Goal: Task Accomplishment & Management: Manage account settings

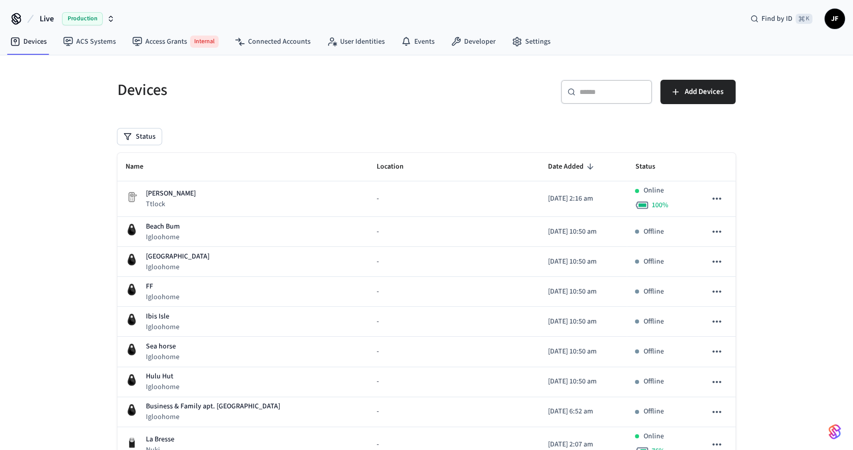
click at [25, 25] on div "Live Production" at bounding box center [63, 18] width 110 height 21
click at [44, 19] on span "Live" at bounding box center [47, 19] width 14 height 12
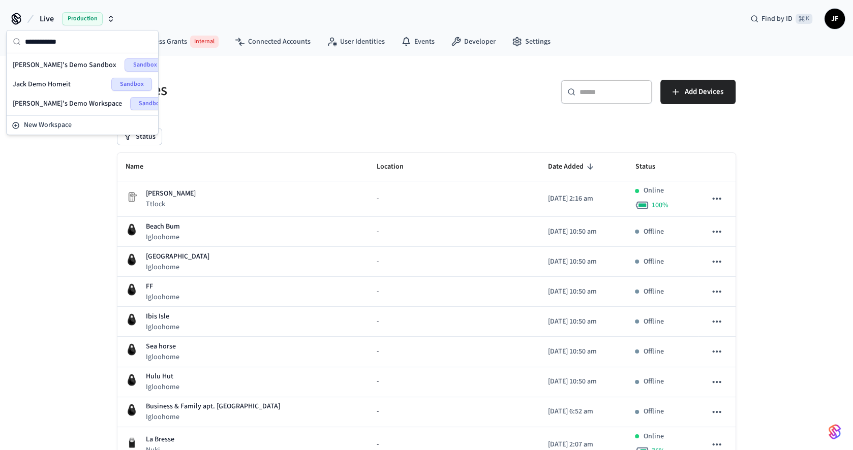
type input "**********"
click at [51, 65] on span "[PERSON_NAME]'s Demo Sandbox" at bounding box center [65, 65] width 104 height 10
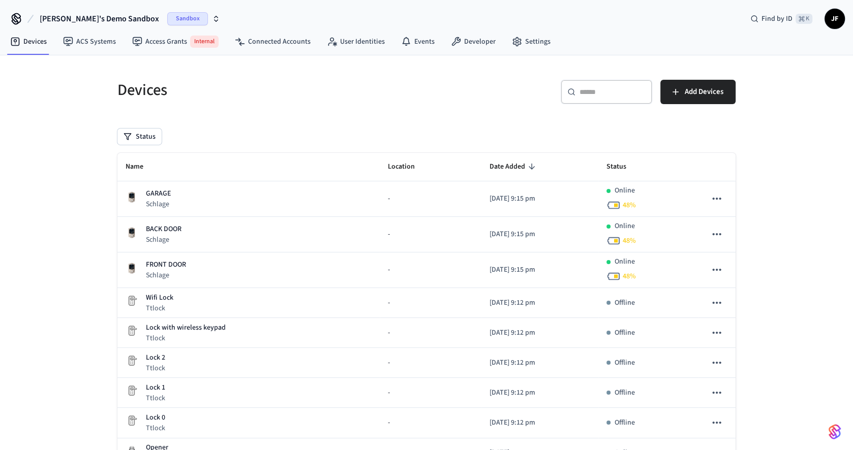
click at [281, 104] on div "Devices" at bounding box center [262, 90] width 315 height 45
click at [504, 110] on div "​ ​ Add Devices" at bounding box center [584, 96] width 303 height 33
click at [705, 97] on span "Add Devices" at bounding box center [704, 91] width 39 height 13
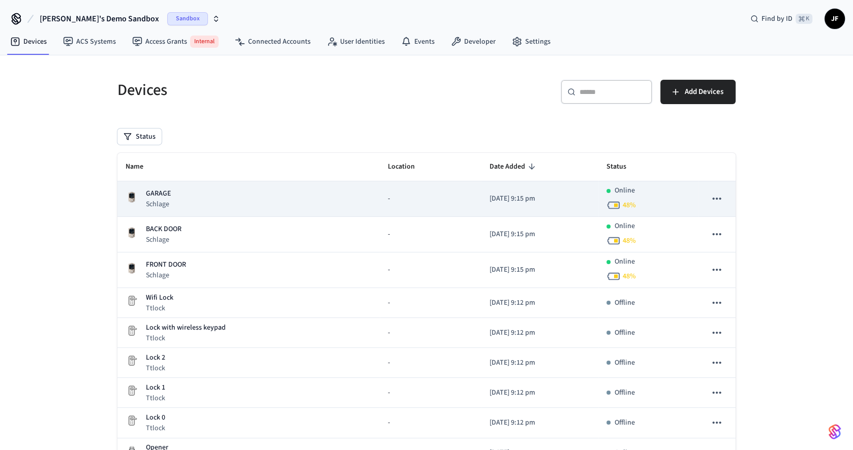
click at [258, 204] on div "GARAGE Schlage" at bounding box center [249, 199] width 246 height 21
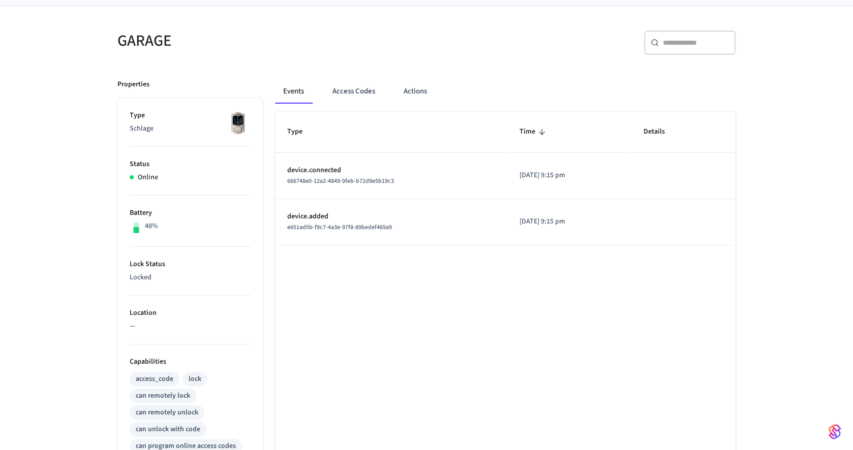
scroll to position [73, 0]
click at [351, 90] on button "Access Codes" at bounding box center [353, 90] width 59 height 24
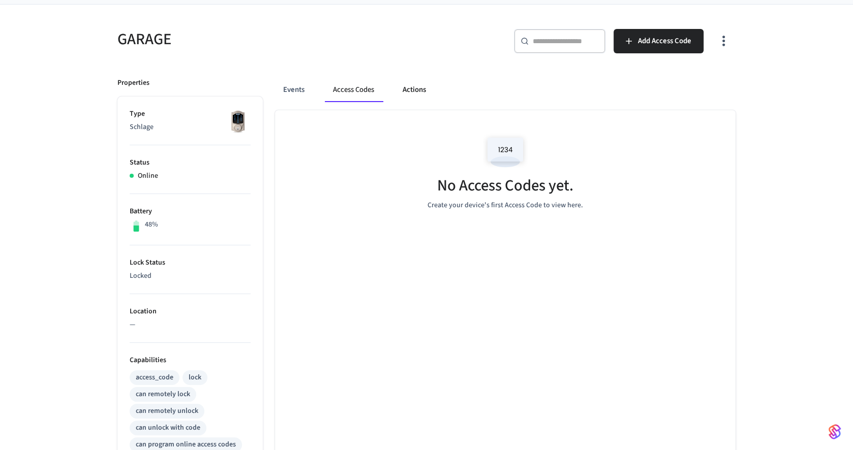
click at [417, 88] on button "Actions" at bounding box center [415, 90] width 40 height 24
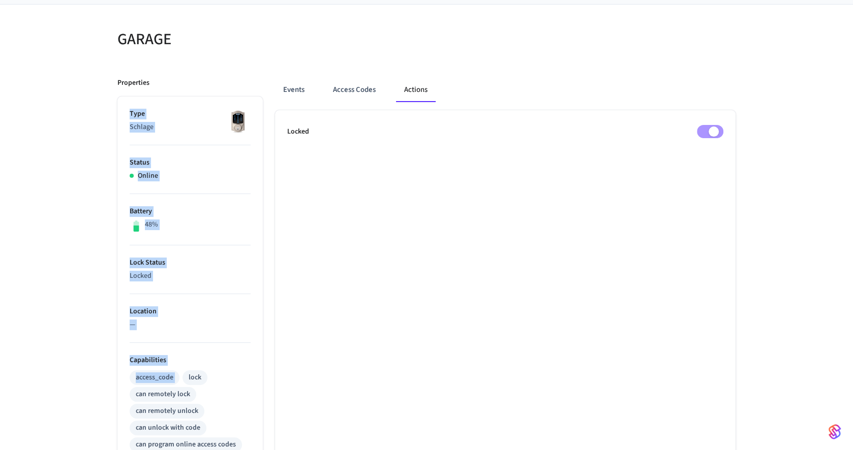
drag, startPoint x: 122, startPoint y: 105, endPoint x: 232, endPoint y: 370, distance: 286.9
click at [232, 370] on ul "Type Schlage Status Online Battery 48% Lock Status Locked Location — Capabiliti…" at bounding box center [189, 385] width 145 height 576
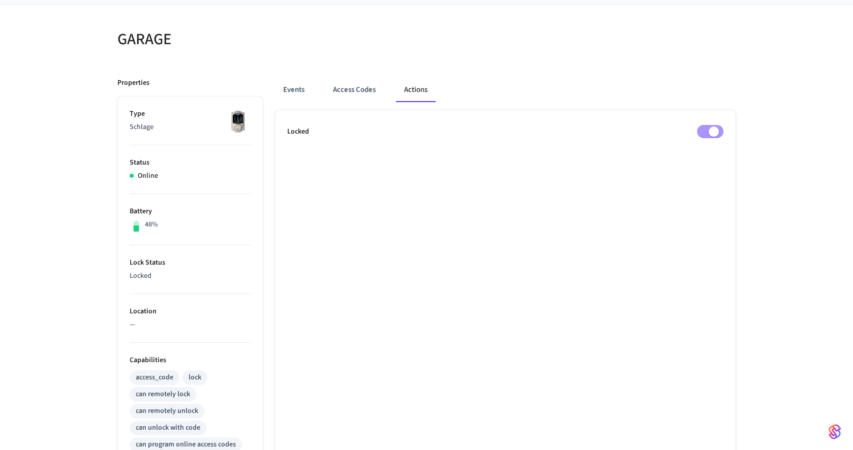
click at [228, 313] on p "Location" at bounding box center [190, 312] width 121 height 11
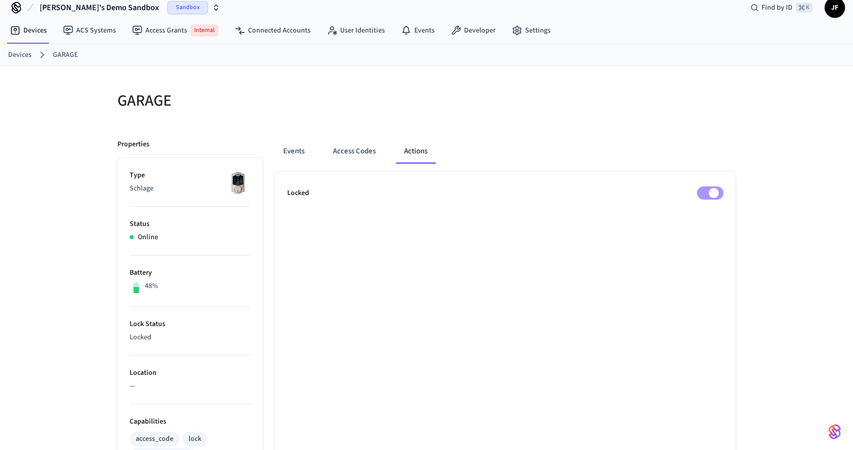
scroll to position [0, 0]
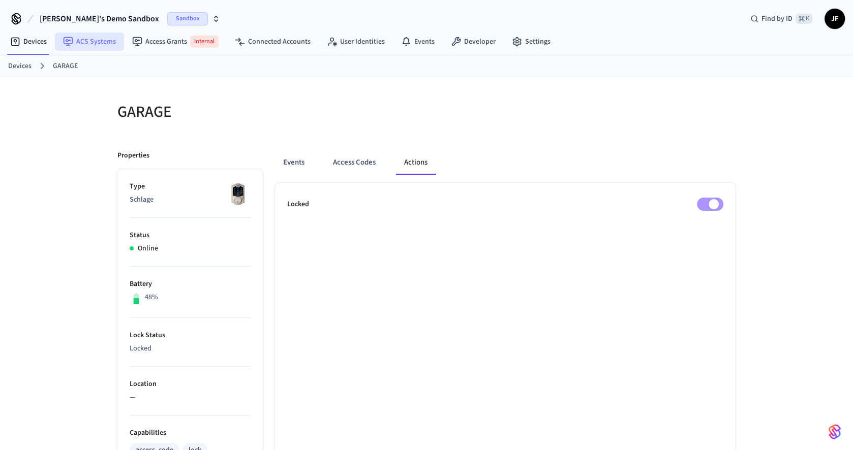
click at [107, 49] on link "ACS Systems" at bounding box center [89, 42] width 69 height 18
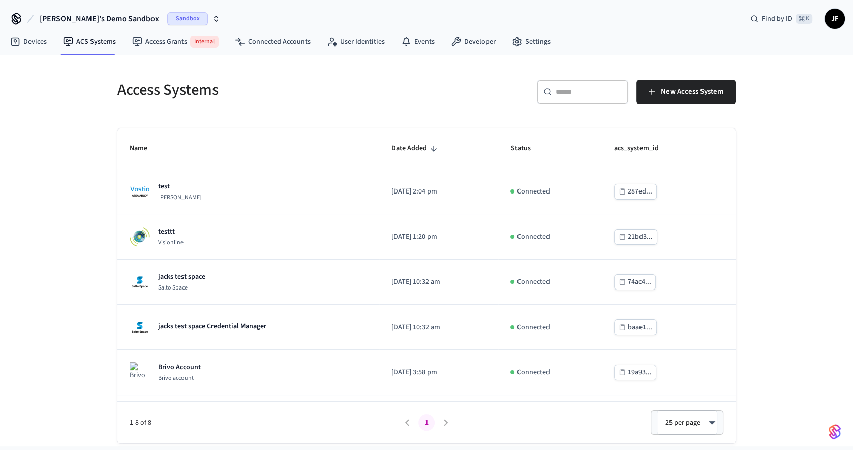
click at [271, 96] on h5 "Access Systems" at bounding box center [268, 90] width 303 height 21
click at [415, 80] on h5 "Access Systems" at bounding box center [268, 90] width 303 height 21
